Goal: Find contact information: Find contact information

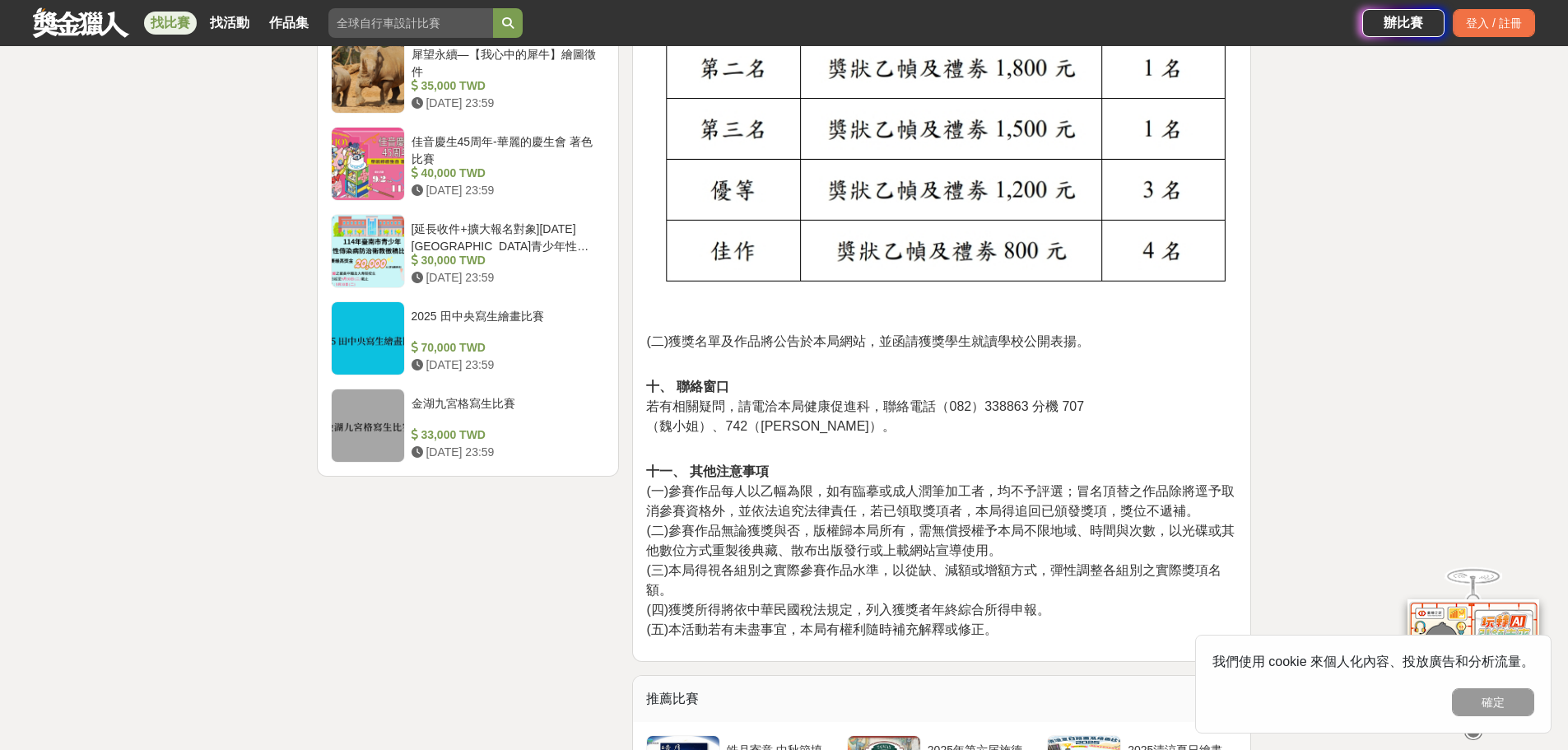
scroll to position [1893, 0]
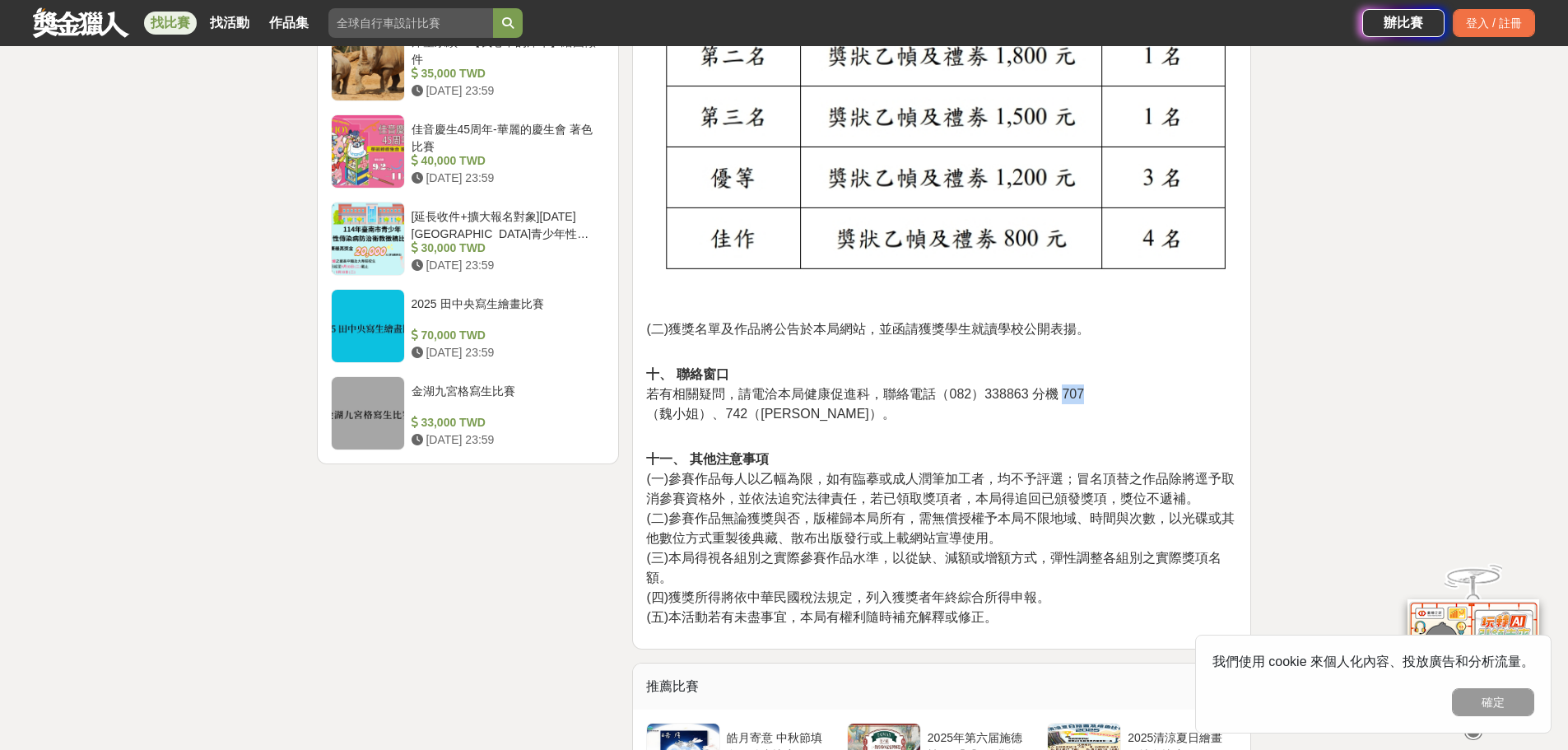
drag, startPoint x: 1060, startPoint y: 370, endPoint x: 1091, endPoint y: 370, distance: 31.0
click at [1091, 370] on p "十、 聯絡窗口 若有相關疑問，請電洽本局健康促進科，聯絡電話（082）338863 分機 707 （魏小姐）、742（[PERSON_NAME]）。" at bounding box center [942, 403] width 591 height 76
click at [1028, 393] on p "十、 聯絡窗口 若有相關疑問，請電洽本局健康促進科，聯絡電話（082）338863 分機 707 （魏小姐）、742（[PERSON_NAME]）。" at bounding box center [942, 403] width 591 height 76
click at [1475, 704] on button "確定" at bounding box center [1493, 702] width 82 height 28
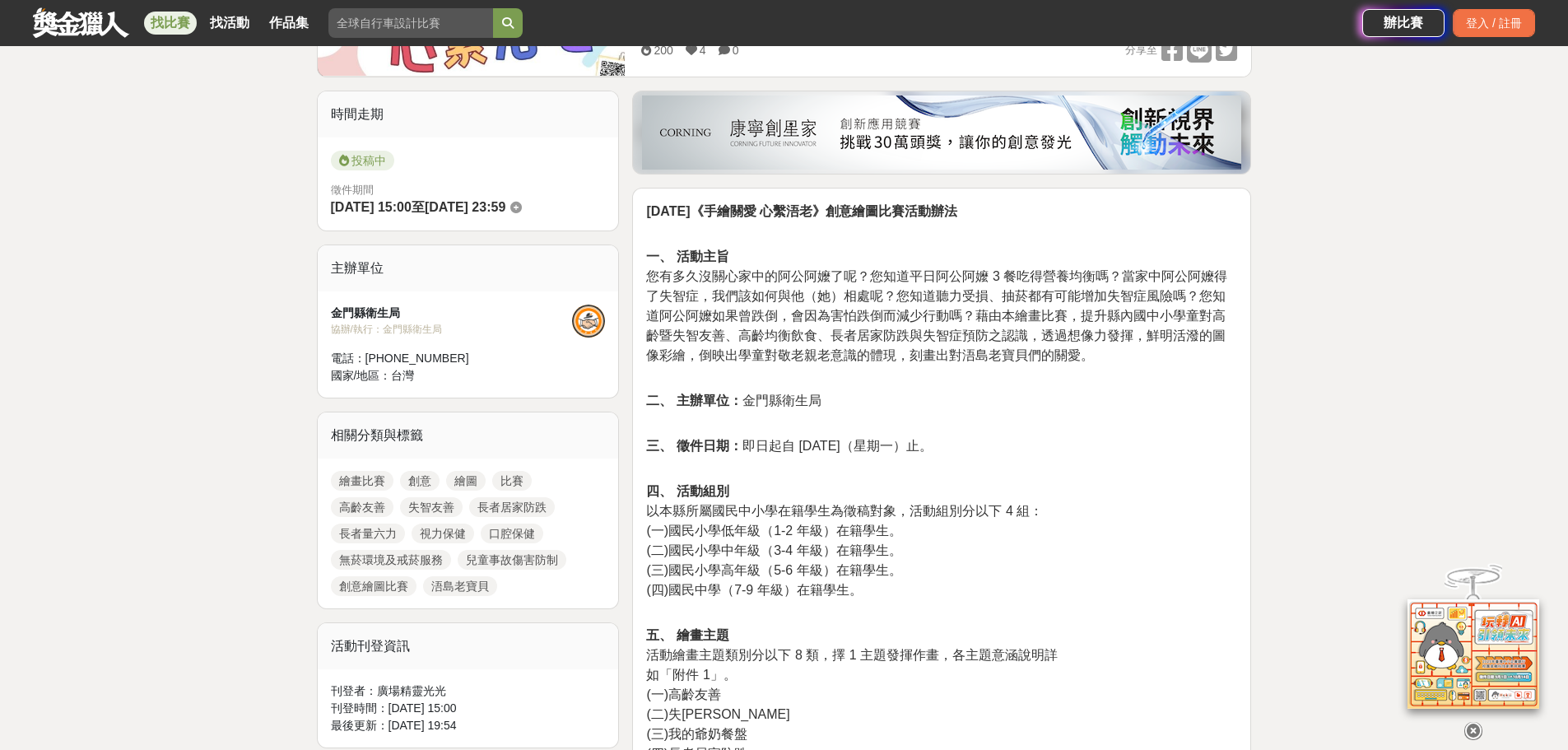
scroll to position [82, 0]
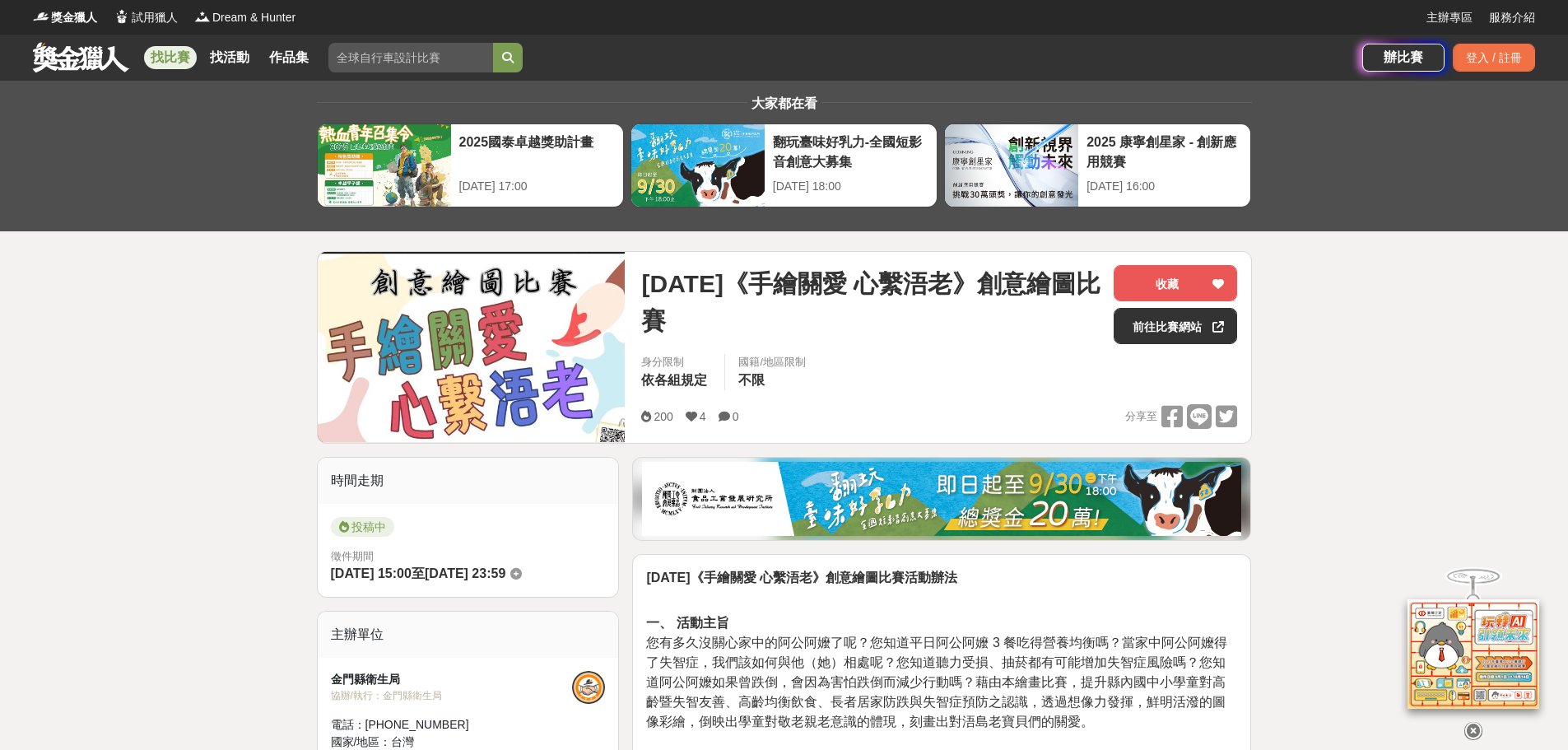
click at [180, 52] on link "找比賽" at bounding box center [170, 58] width 52 height 23
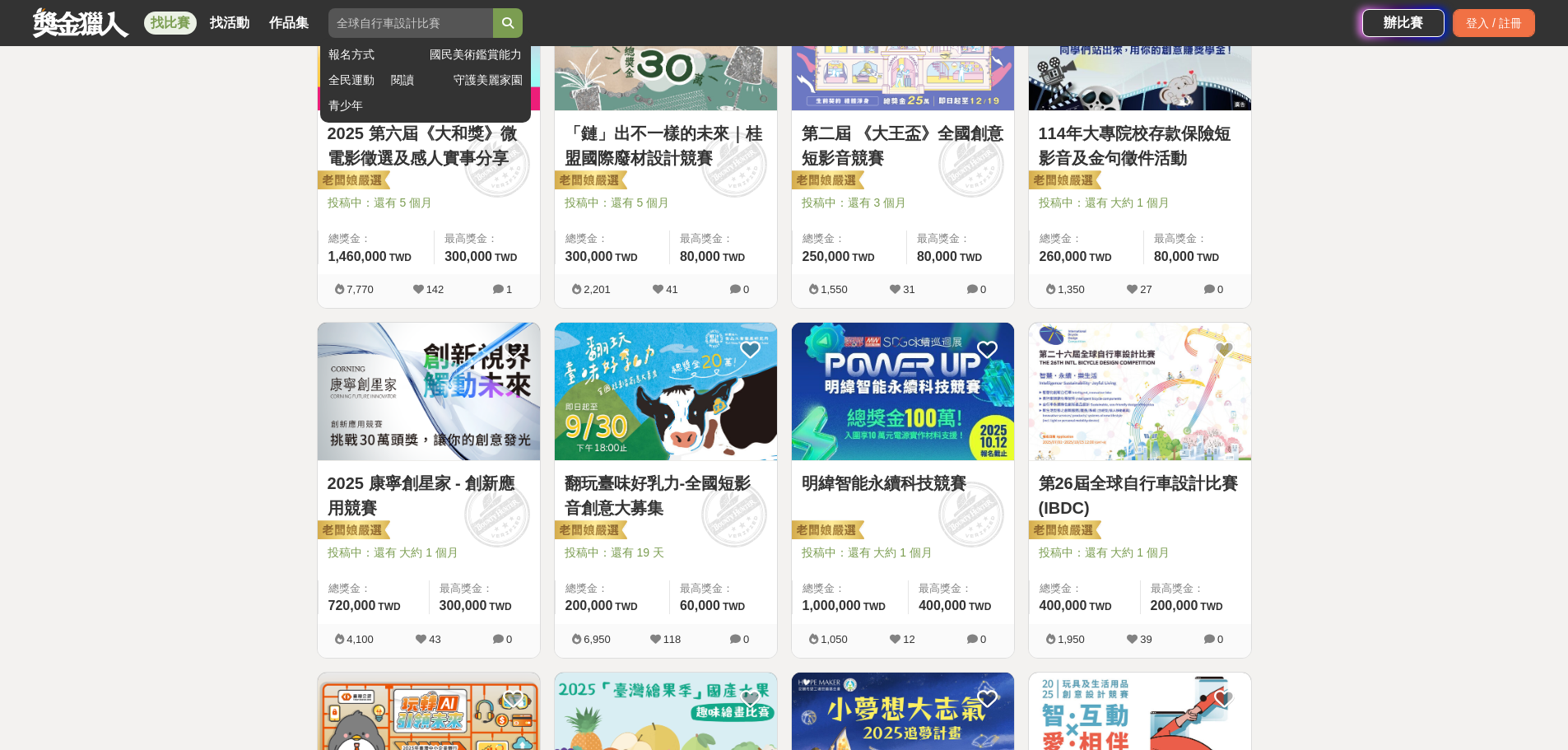
scroll to position [741, 0]
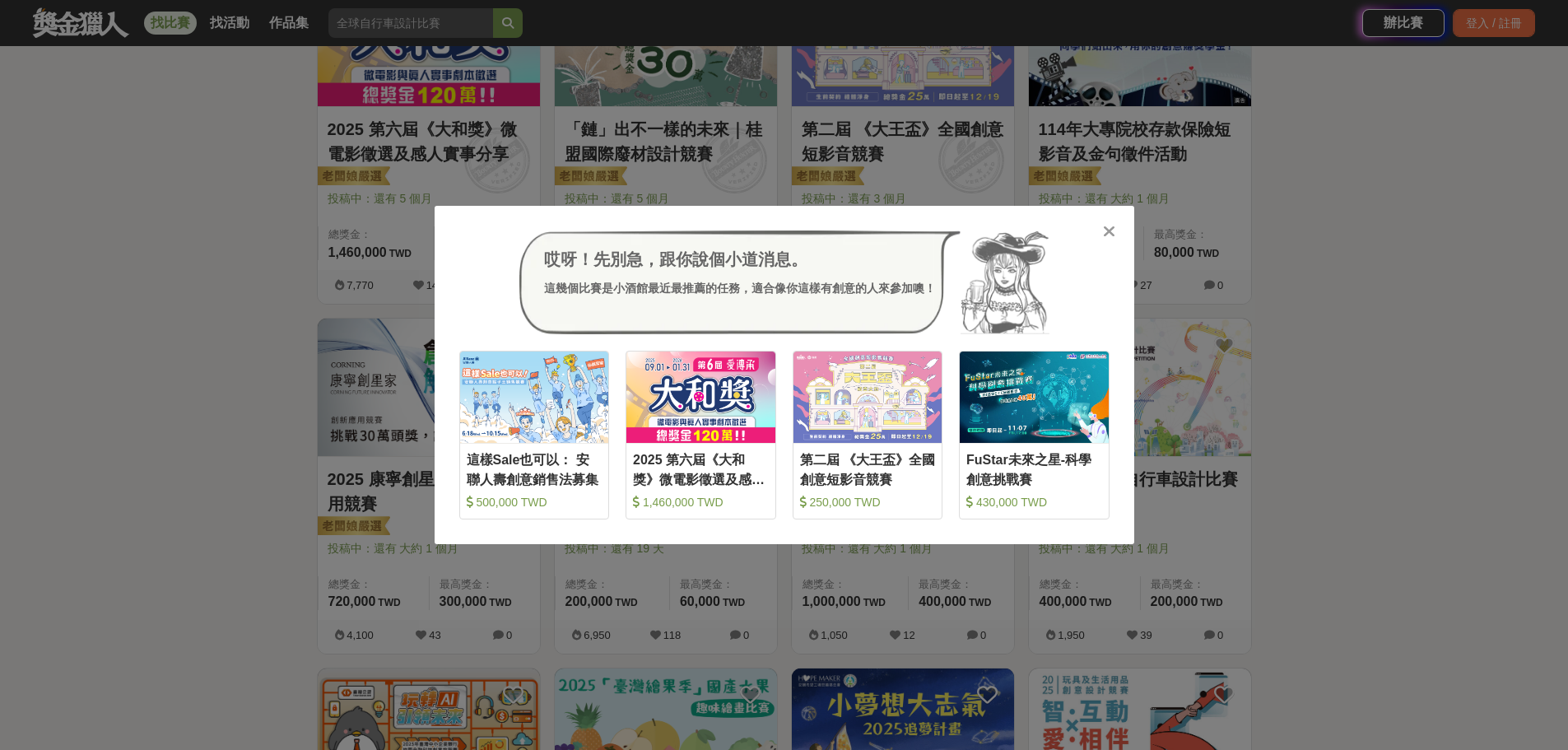
click at [1113, 222] on div at bounding box center [1109, 231] width 17 height 17
